Goal: Task Accomplishment & Management: Manage account settings

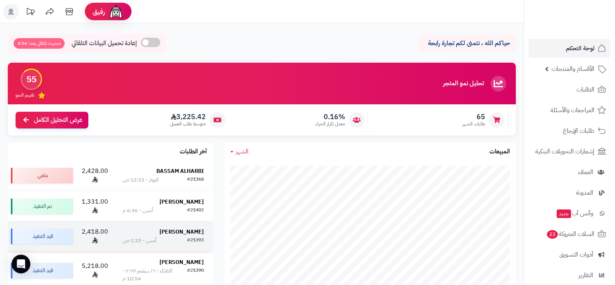
click at [183, 224] on td "[PERSON_NAME] #21393 أمس - 1:23 ص" at bounding box center [163, 236] width 99 height 30
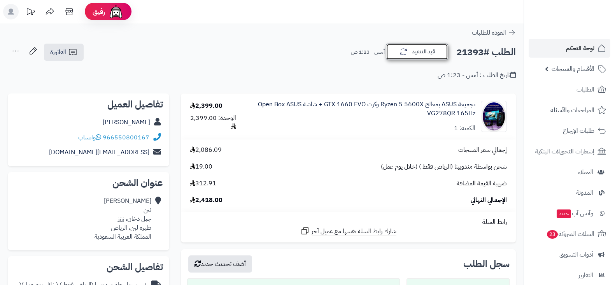
click at [402, 52] on icon "button" at bounding box center [403, 51] width 9 height 9
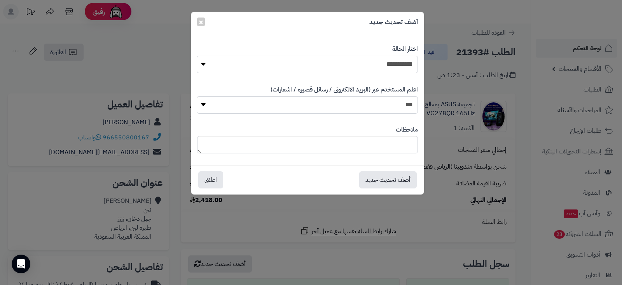
click at [396, 63] on select "**********" at bounding box center [307, 64] width 221 height 17
select select "*"
click at [197, 56] on select "**********" at bounding box center [307, 64] width 221 height 17
click at [388, 177] on button "أضف تحديث جديد" at bounding box center [388, 179] width 58 height 17
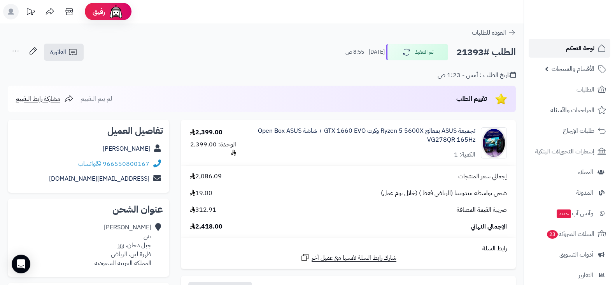
click at [545, 54] on link "لوحة التحكم" at bounding box center [569, 48] width 82 height 19
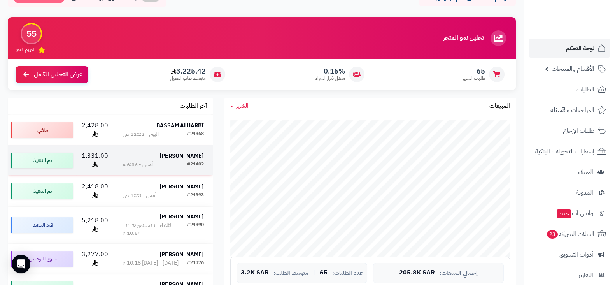
scroll to position [46, 0]
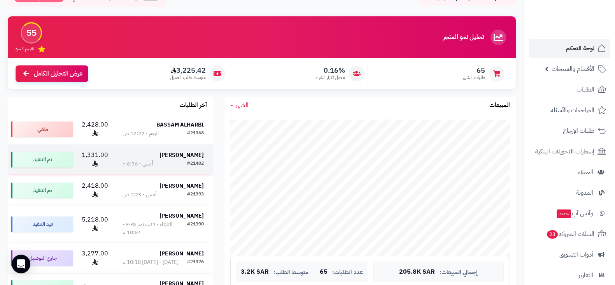
click at [197, 212] on strong "حمد العنزي" at bounding box center [181, 216] width 44 height 8
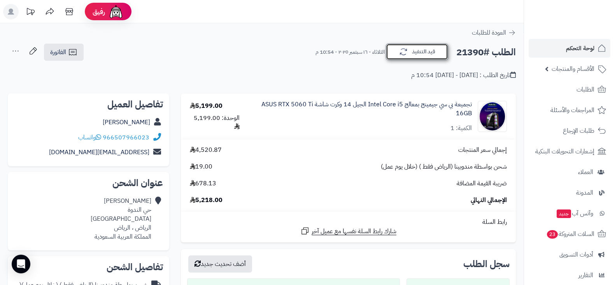
click at [402, 45] on button "قيد التنفيذ" at bounding box center [417, 52] width 62 height 16
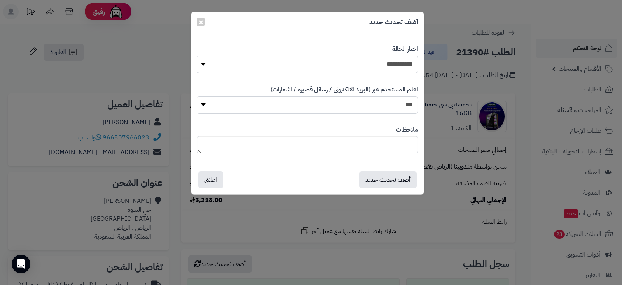
click at [383, 67] on select "**********" at bounding box center [307, 64] width 221 height 17
select select "*"
click at [197, 56] on select "**********" at bounding box center [307, 64] width 221 height 17
click at [386, 182] on button "أضف تحديث جديد" at bounding box center [388, 179] width 58 height 17
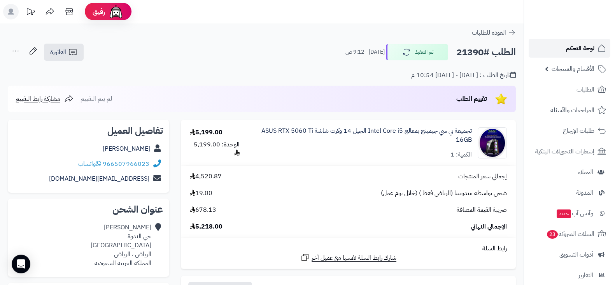
click at [574, 51] on span "لوحة التحكم" at bounding box center [580, 48] width 28 height 11
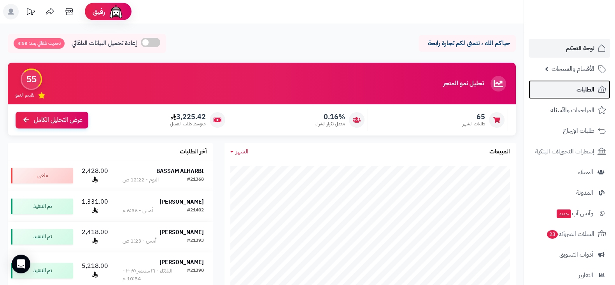
click at [574, 91] on link "الطلبات" at bounding box center [569, 89] width 82 height 19
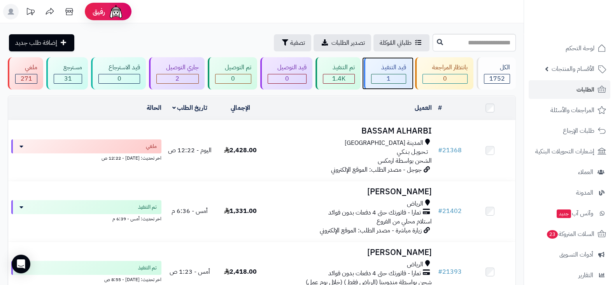
click at [392, 84] on div "قيد التنفيذ 1" at bounding box center [388, 73] width 48 height 32
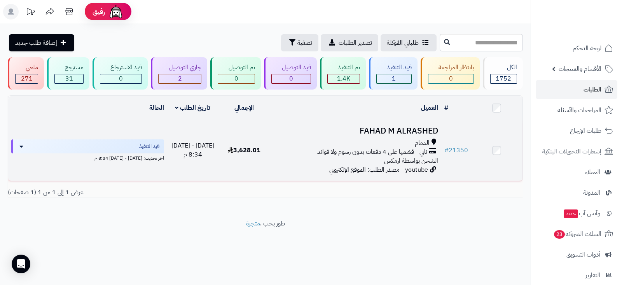
click at [385, 128] on h3 "FAHAD M ALRASHED" at bounding box center [355, 130] width 165 height 9
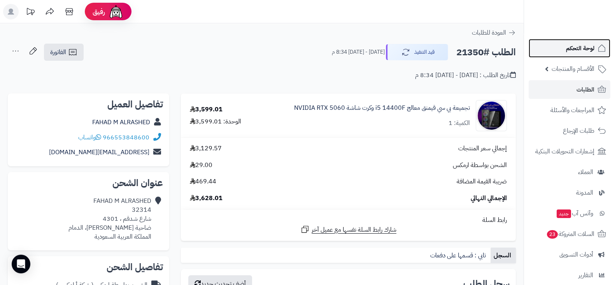
click at [545, 44] on link "لوحة التحكم" at bounding box center [569, 48] width 82 height 19
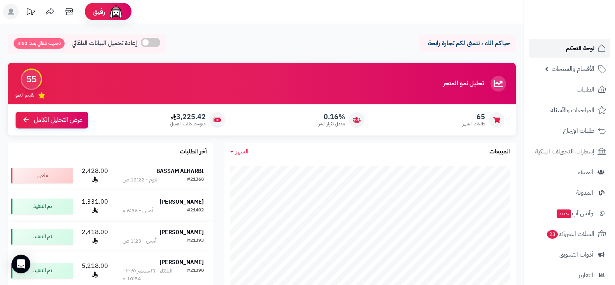
click at [564, 42] on link "لوحة التحكم" at bounding box center [569, 48] width 82 height 19
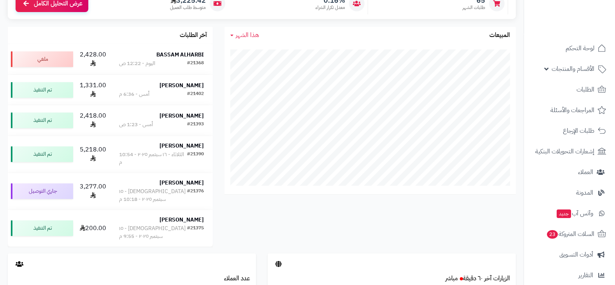
scroll to position [117, 0]
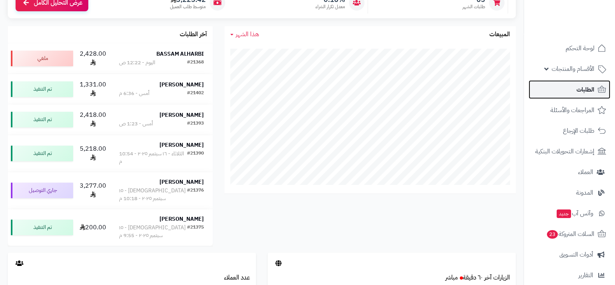
click at [542, 88] on link "الطلبات" at bounding box center [569, 89] width 82 height 19
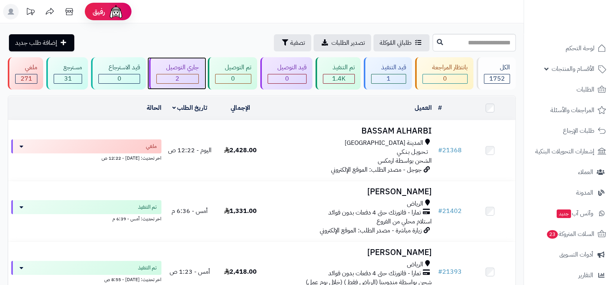
click at [192, 73] on div "جاري التوصيل 2" at bounding box center [177, 73] width 56 height 32
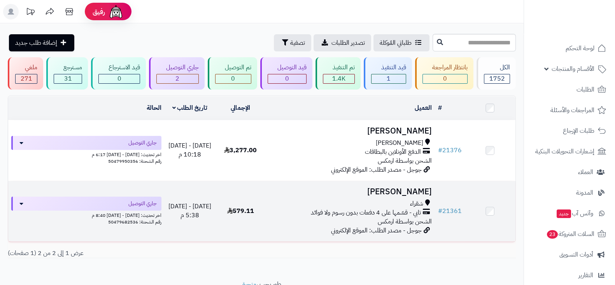
click at [396, 187] on h3 "[PERSON_NAME]" at bounding box center [350, 191] width 163 height 9
click at [404, 191] on h3 "[PERSON_NAME]" at bounding box center [350, 191] width 163 height 9
click at [386, 196] on td "[PERSON_NAME] شقراء تابي - قسّمها على 4 دفعات بدون رسوم ولا فوائد الشحن بواسطة …" at bounding box center [350, 211] width 169 height 60
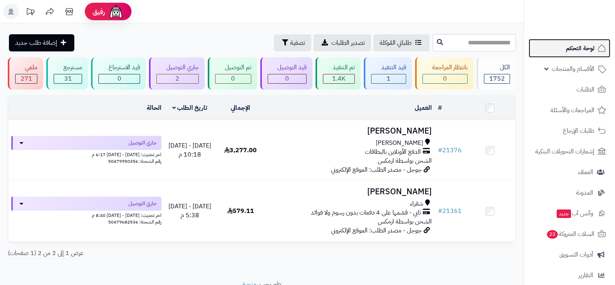
click at [543, 44] on link "لوحة التحكم" at bounding box center [569, 48] width 82 height 19
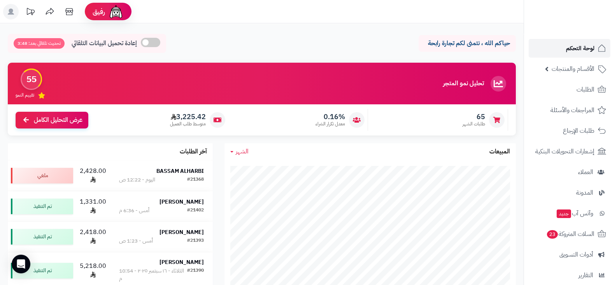
click at [553, 49] on link "لوحة التحكم" at bounding box center [569, 48] width 82 height 19
